Goal: Answer question/provide support

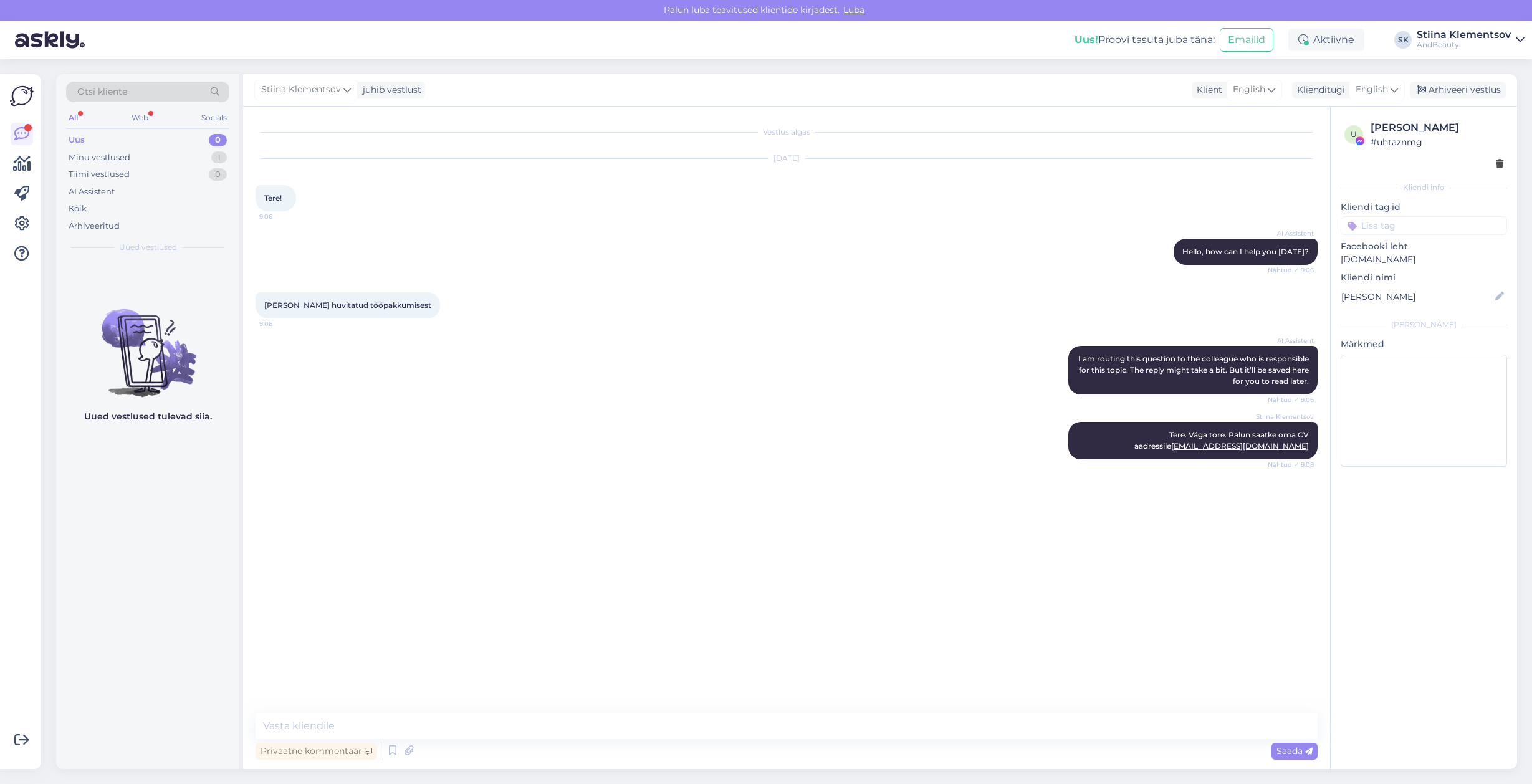
click at [133, 106] on div "Otsi kliente" at bounding box center [147, 96] width 163 height 28
click at [151, 119] on div "All Web Socials" at bounding box center [147, 119] width 163 height 19
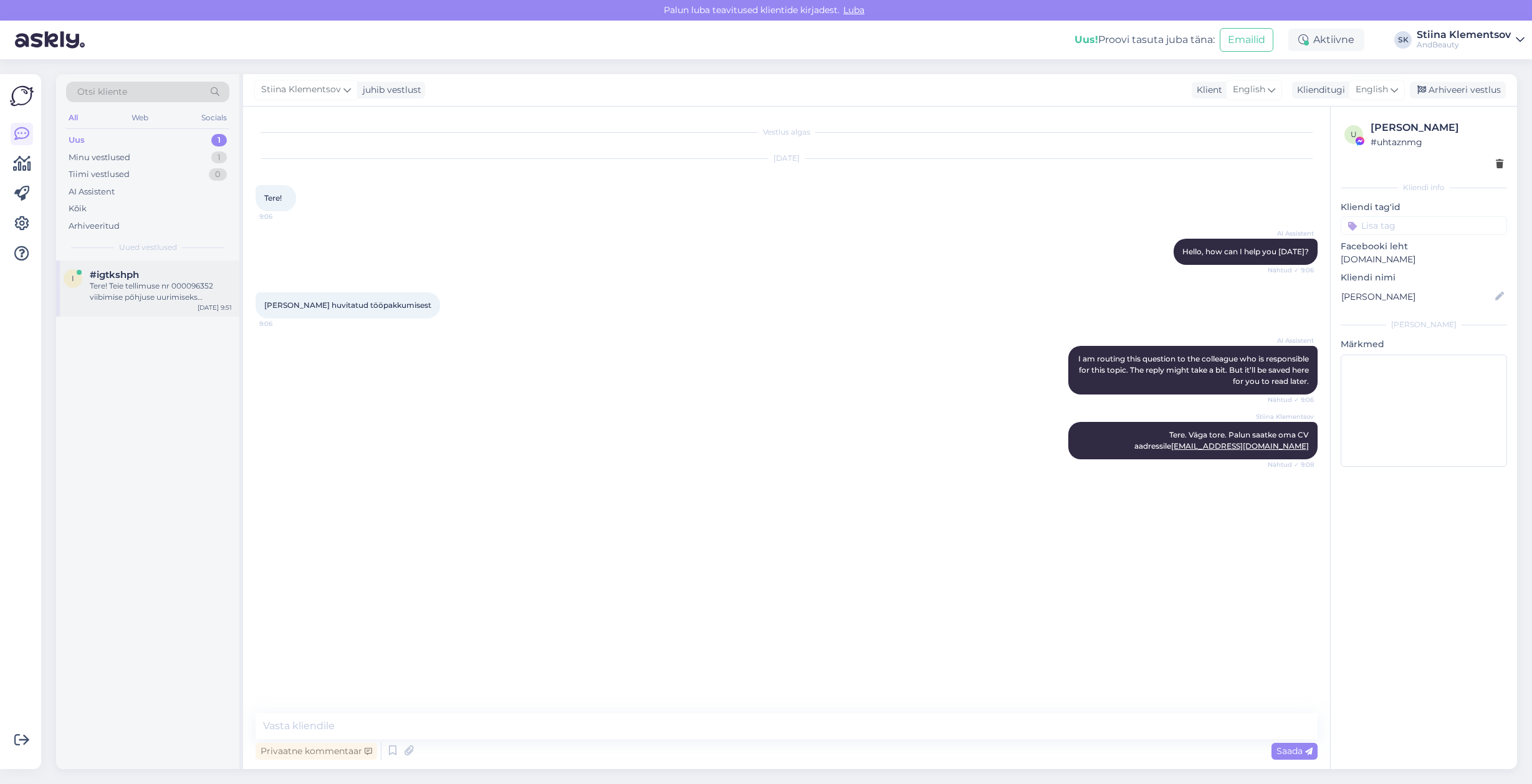
click at [146, 297] on div "Tere! Teie tellimuse nr 000096352 viibimise põhjuse uurimiseks edastame teie pä…" at bounding box center [160, 291] width 142 height 22
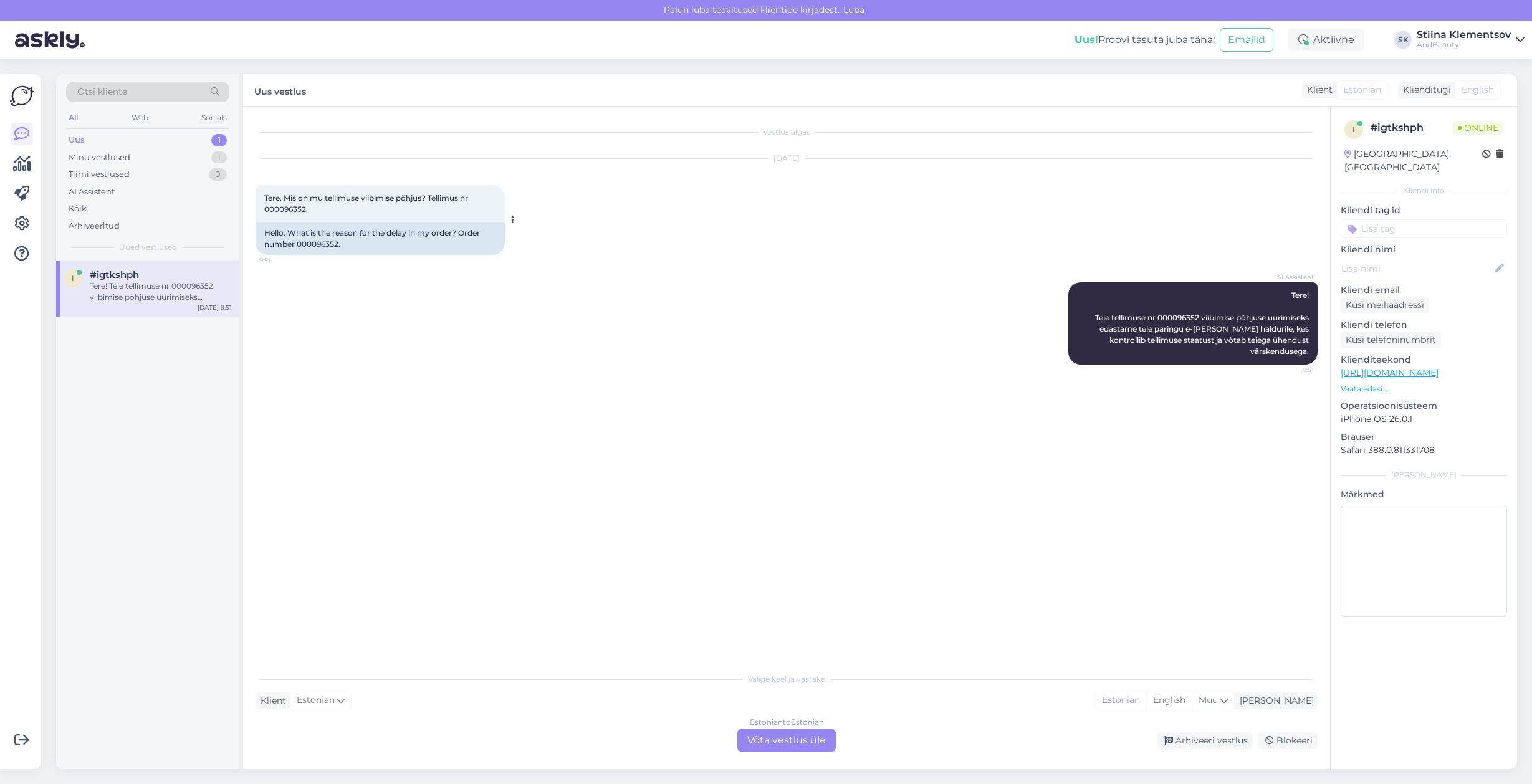
click at [285, 208] on span "Tere. Mis on mu tellimuse viibimise põhjus? Tellimus nr 000096352." at bounding box center [367, 203] width 205 height 21
copy div "000096352. 9:51"
click at [809, 734] on div "Estonian to Estonian Võta vestlus üle" at bounding box center [786, 740] width 98 height 22
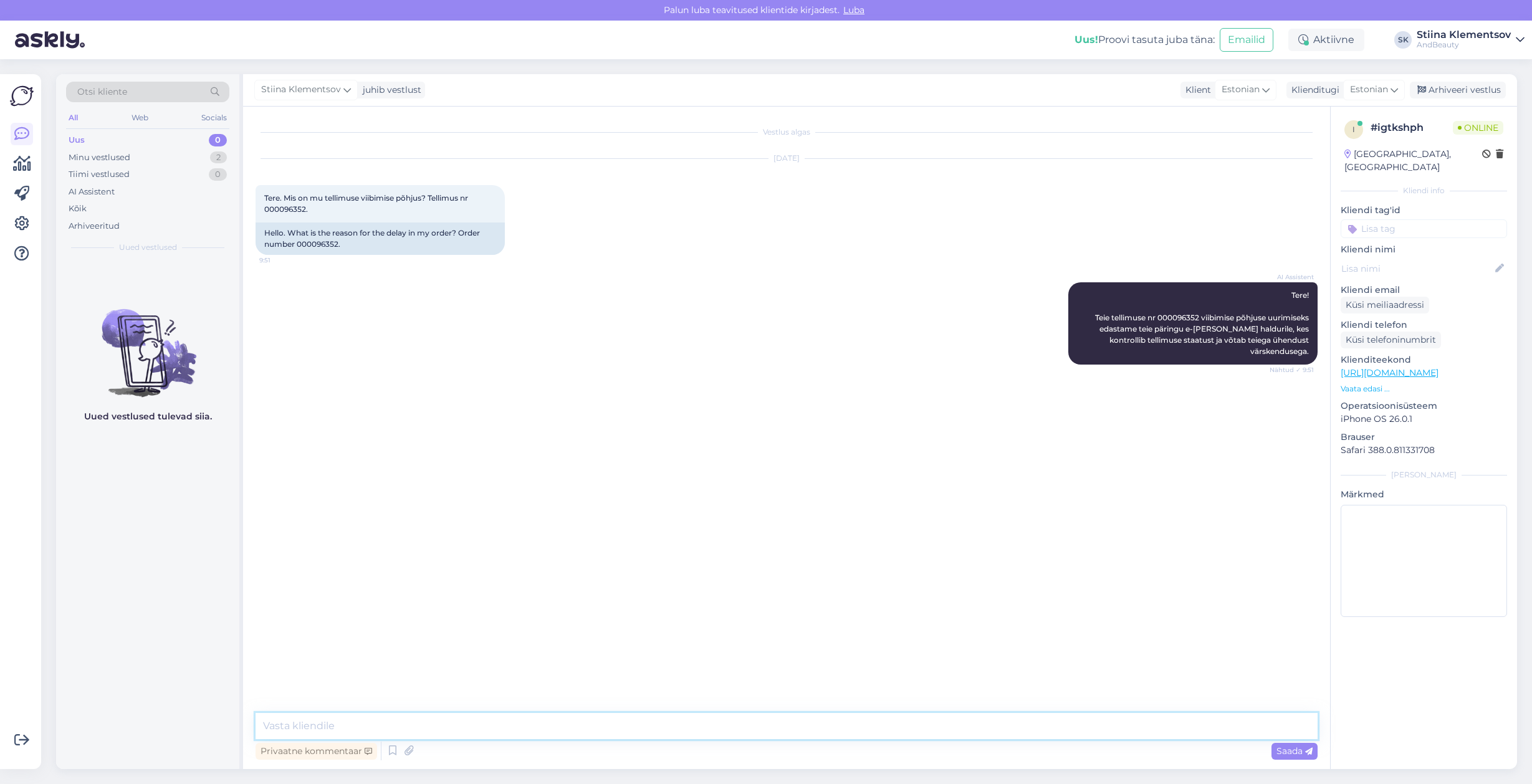
click at [622, 719] on textarea at bounding box center [786, 726] width 1062 height 26
type textarea "T"
type textarea "Vabandame viivituse pärast. Olime Eleven [PERSON_NAME] ootel, mille tarne saabu…"
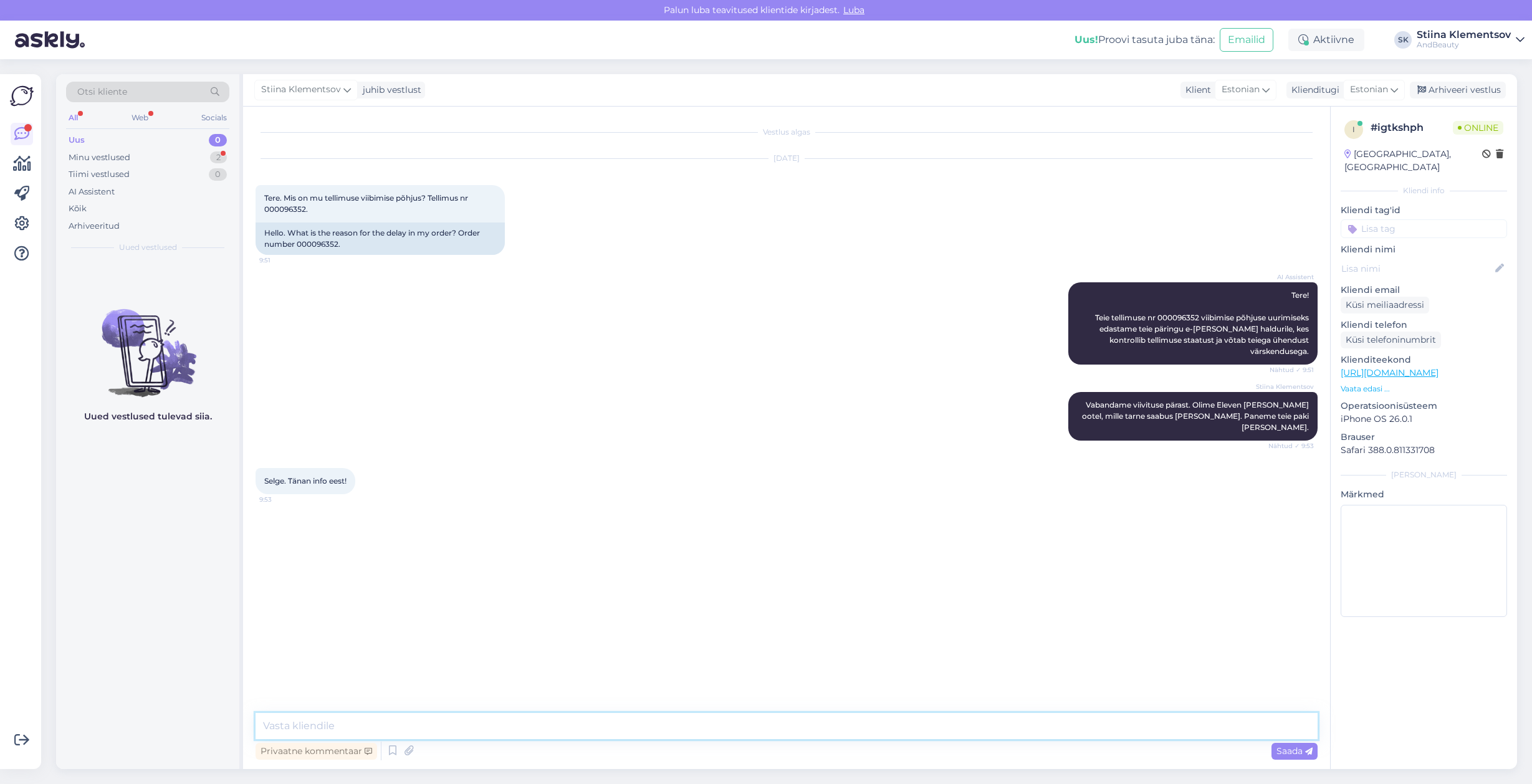
click at [335, 726] on textarea at bounding box center [786, 726] width 1062 height 26
click at [122, 166] on div "Tiimi vestlused 0" at bounding box center [147, 174] width 163 height 18
click at [125, 160] on div "Minu vestlused" at bounding box center [99, 158] width 62 height 12
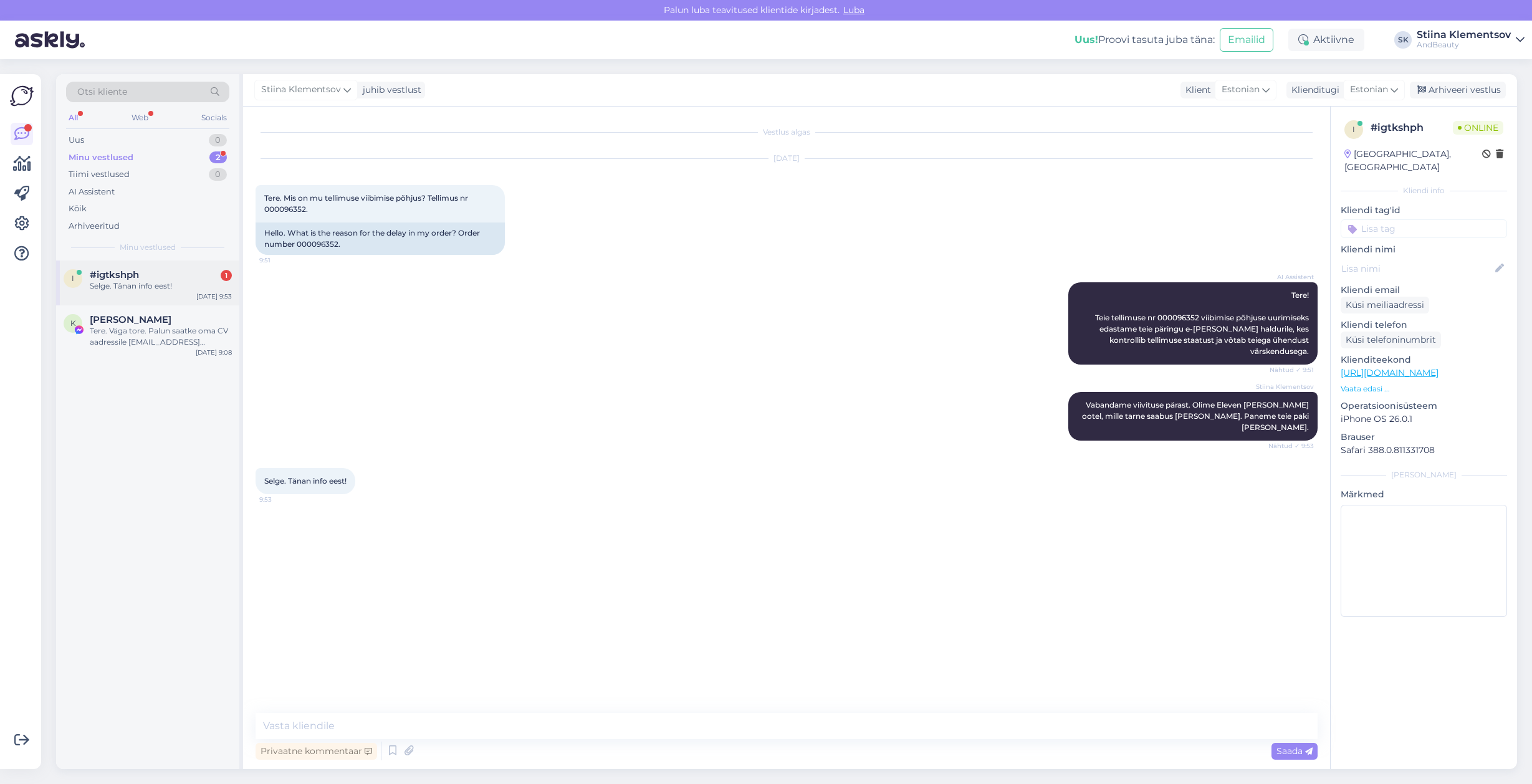
click at [135, 292] on div "i #igtkshph 1 Selge. Tänan info eest! [DATE] 9:53" at bounding box center [147, 283] width 183 height 45
click at [130, 346] on div "Tere. Väga tore. Palun saatke oma CV aadressile [EMAIL_ADDRESS][DOMAIN_NAME]" at bounding box center [160, 336] width 142 height 22
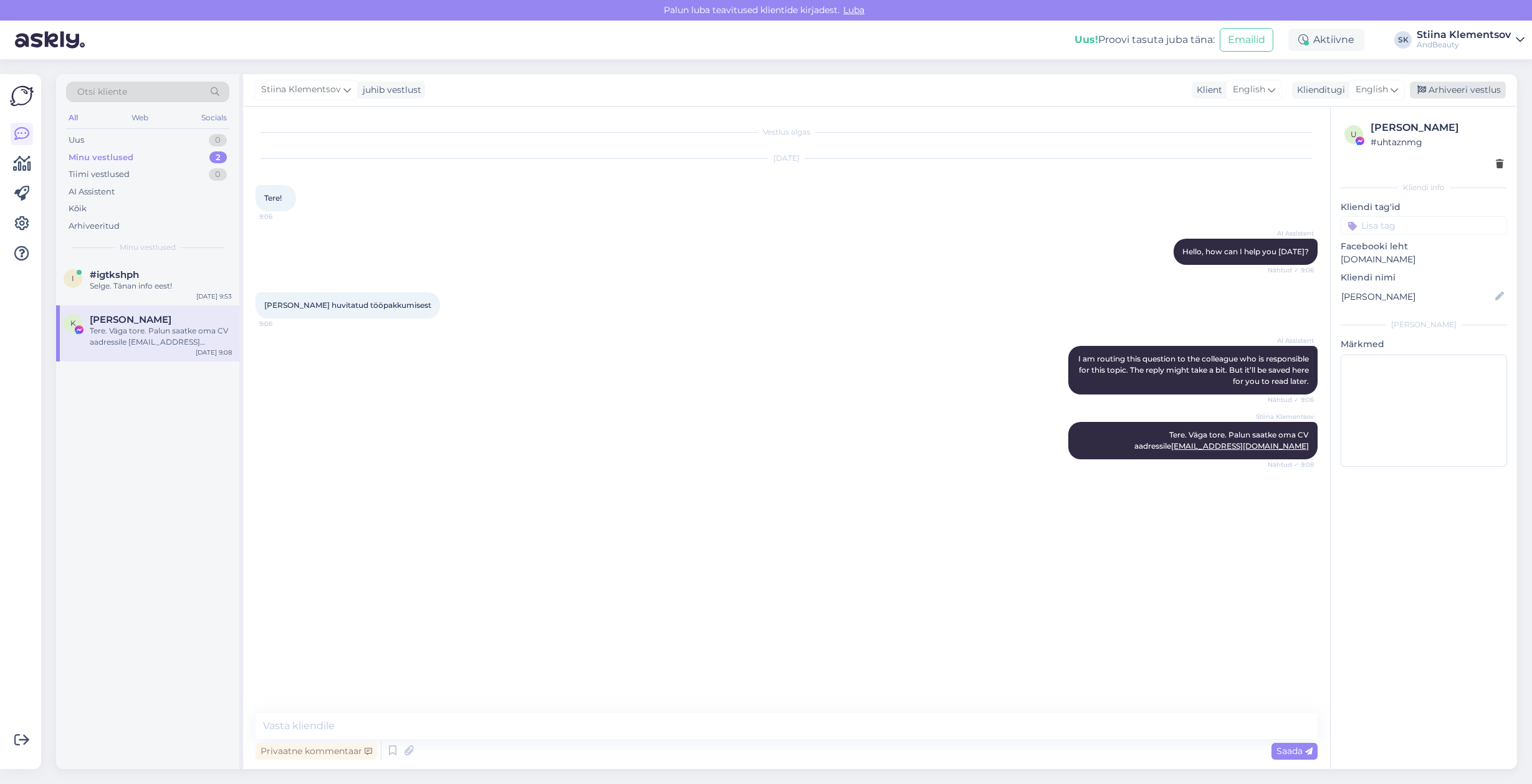
click at [1474, 93] on div "Arhiveeri vestlus" at bounding box center [1458, 90] width 96 height 17
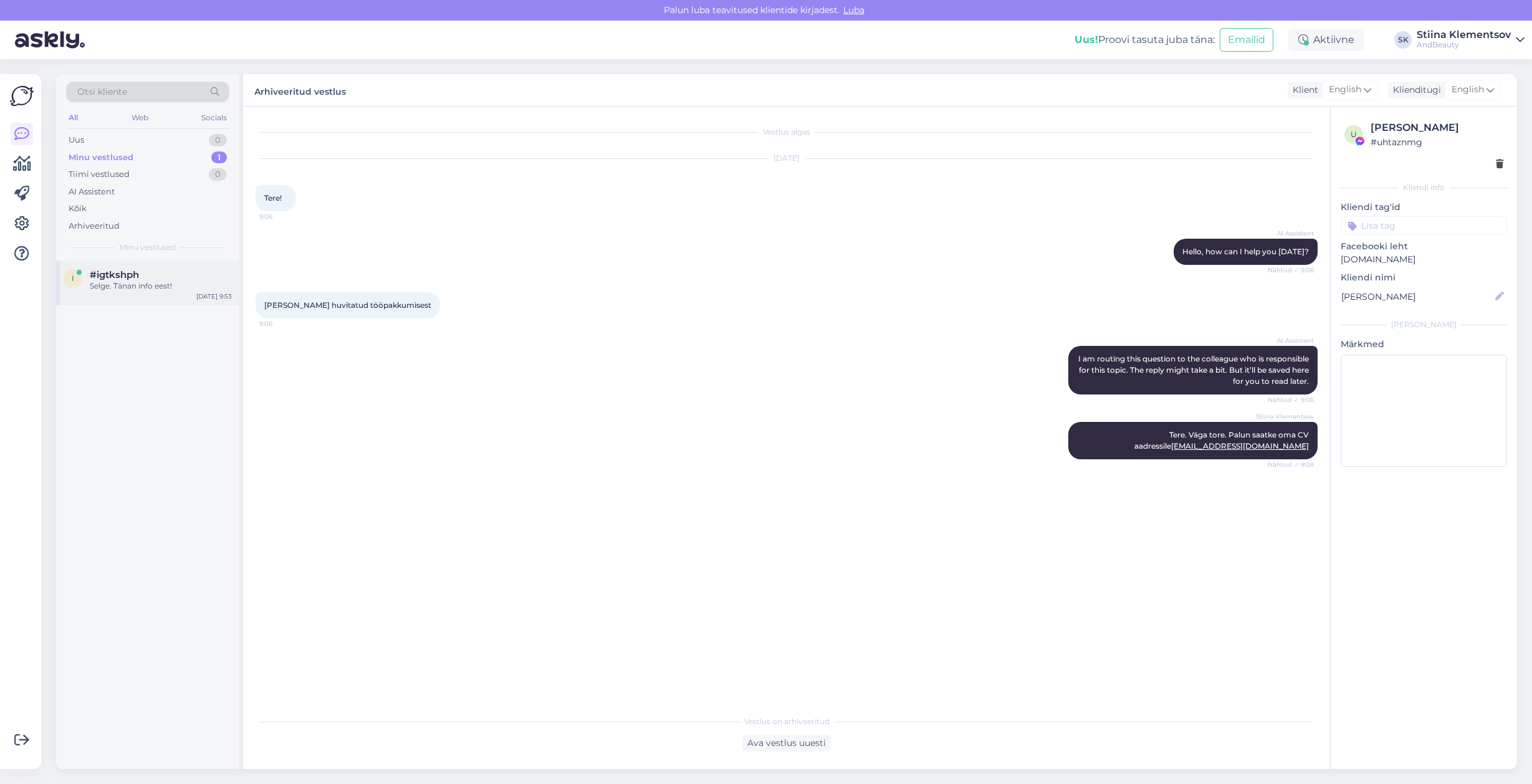
drag, startPoint x: 175, startPoint y: 280, endPoint x: 198, endPoint y: 267, distance: 26.4
click at [175, 280] on div "Selge. Tänan info eest!" at bounding box center [160, 286] width 142 height 11
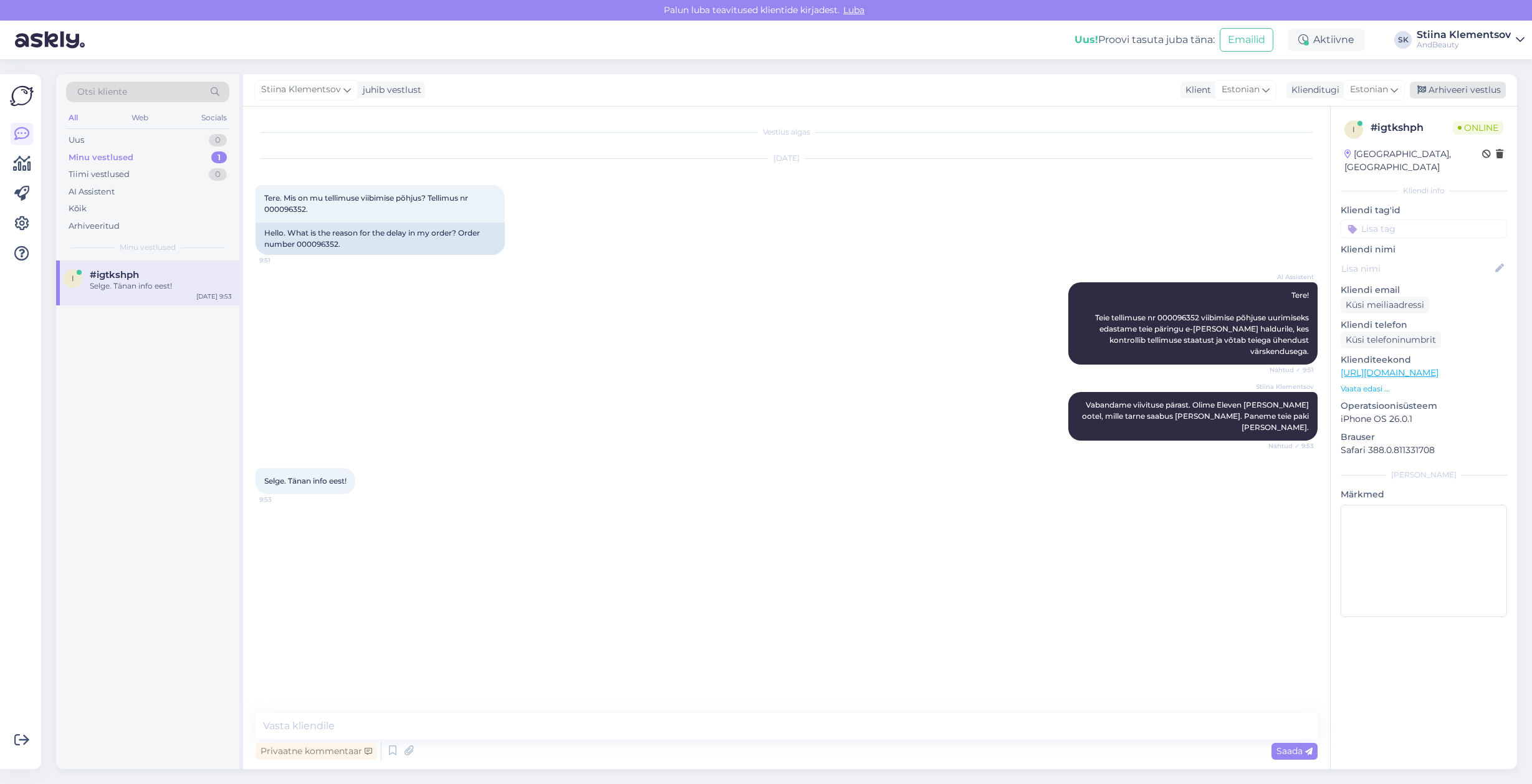
drag, startPoint x: 1457, startPoint y: 87, endPoint x: 1115, endPoint y: 195, distance: 358.6
click at [1457, 87] on div "Arhiveeri vestlus" at bounding box center [1458, 90] width 96 height 17
